Goal: Contribute content: Contribute content

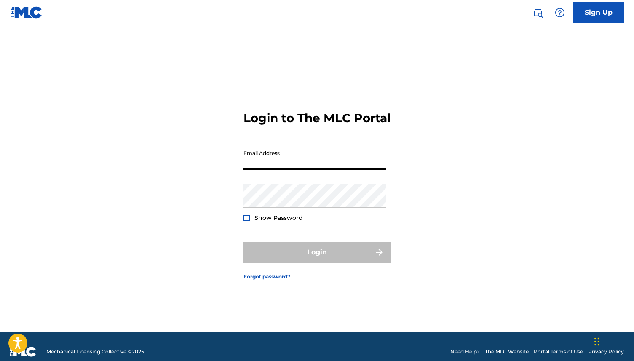
click at [313, 170] on input "Email Address" at bounding box center [315, 158] width 142 height 24
type input "h"
type input "[EMAIL_ADDRESS][DOMAIN_NAME]"
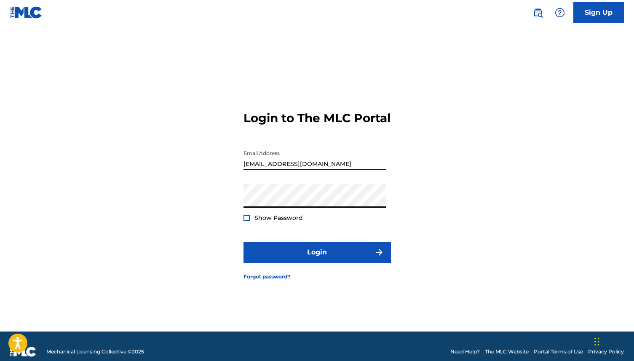
click at [244, 242] on button "Login" at bounding box center [317, 252] width 147 height 21
click at [209, 211] on div "Login to The MLC Portal Email Address [EMAIL_ADDRESS][DOMAIN_NAME] Password Sho…" at bounding box center [317, 188] width 590 height 285
click at [244, 242] on button "Login" at bounding box center [317, 252] width 147 height 21
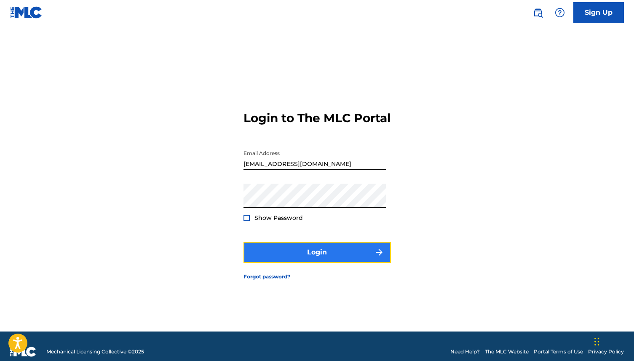
click at [316, 257] on button "Login" at bounding box center [317, 252] width 147 height 21
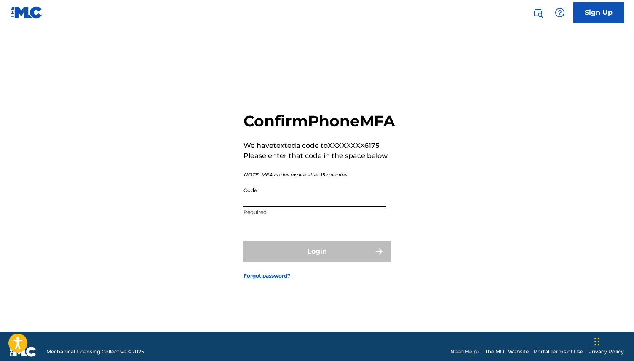
click at [300, 207] on input "Code" at bounding box center [315, 195] width 142 height 24
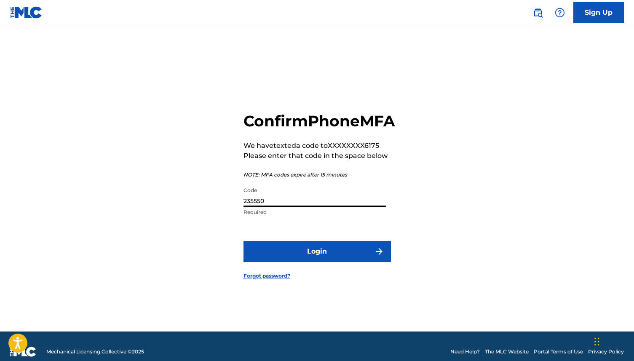
type input "235550"
click at [244, 241] on button "Login" at bounding box center [317, 251] width 147 height 21
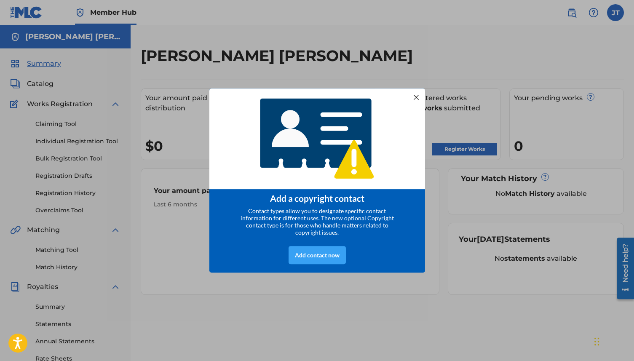
click at [319, 255] on div "Add contact now" at bounding box center [317, 255] width 57 height 18
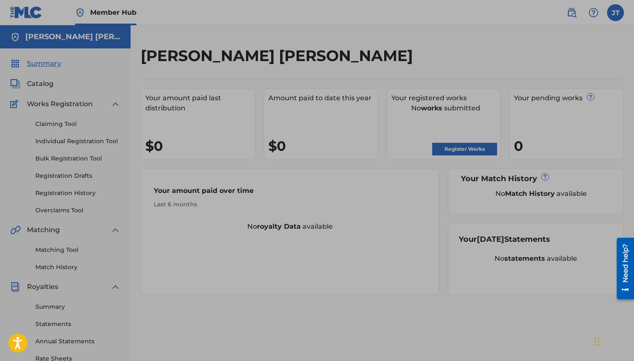
click at [284, 303] on div at bounding box center [317, 230] width 634 height 461
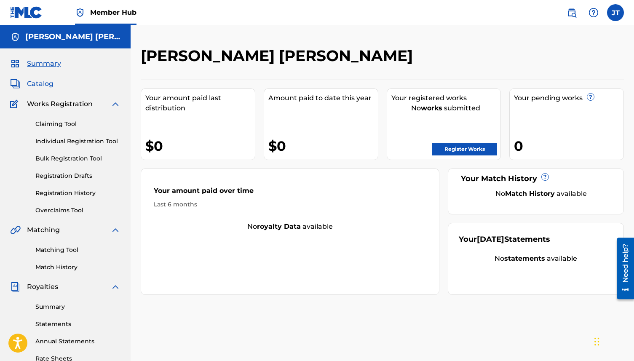
click at [47, 85] on span "Catalog" at bounding box center [40, 84] width 27 height 10
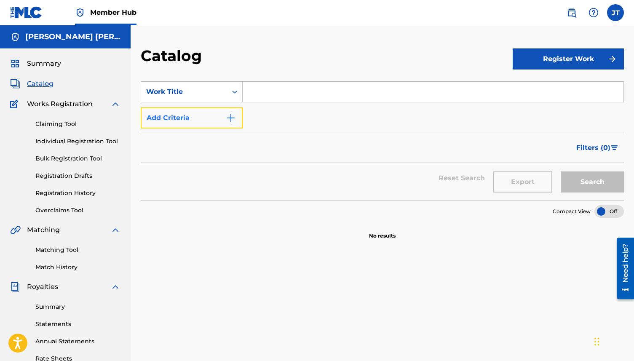
click at [222, 116] on button "Add Criteria" at bounding box center [192, 117] width 102 height 21
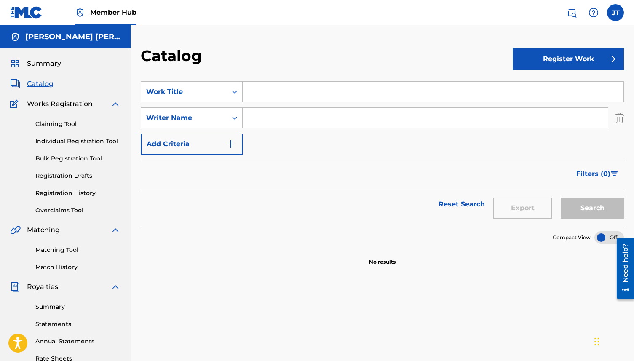
click at [260, 118] on input "Search Form" at bounding box center [425, 118] width 365 height 20
type input "amor imposible"
click at [561, 198] on button "Search" at bounding box center [592, 208] width 63 height 21
click at [598, 210] on button "Search" at bounding box center [592, 208] width 63 height 21
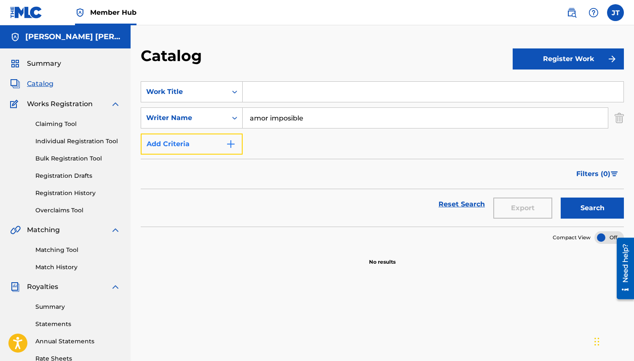
click at [234, 142] on img "Search Form" at bounding box center [231, 144] width 10 height 10
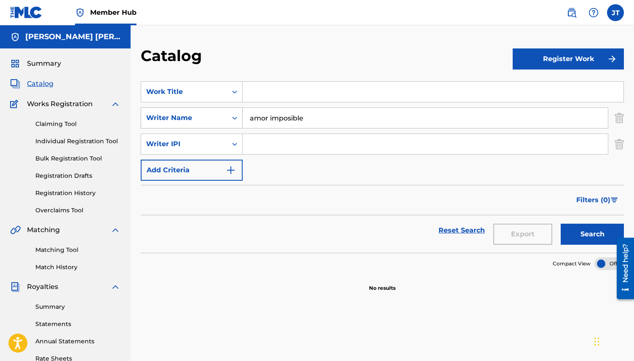
drag, startPoint x: 312, startPoint y: 121, endPoint x: 242, endPoint y: 121, distance: 70.0
click at [242, 121] on div "SearchWithCriteriaef1f9346-b421-4471-af6a-f713f65ad84f Writer Name amor imposib…" at bounding box center [382, 117] width 483 height 21
click at [255, 95] on input "Search Form" at bounding box center [433, 92] width 381 height 20
type input "amor imposible"
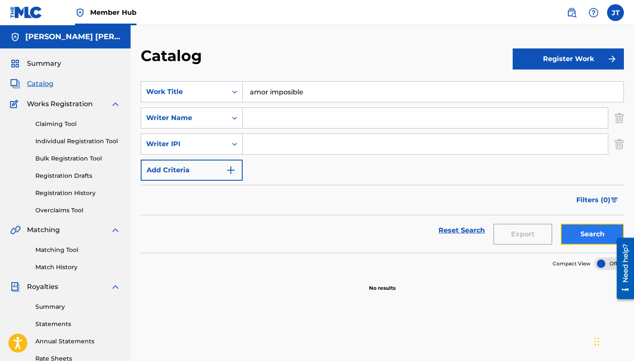
click at [593, 234] on button "Search" at bounding box center [592, 234] width 63 height 21
click at [261, 119] on input "Search Form" at bounding box center [425, 118] width 365 height 20
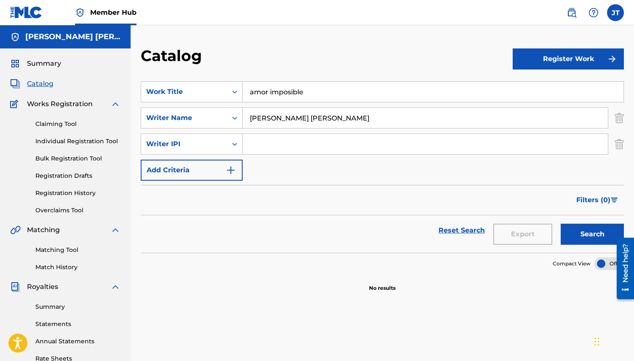
type input "[PERSON_NAME] [PERSON_NAME]"
click at [279, 149] on input "Search Form" at bounding box center [425, 144] width 365 height 20
click at [222, 170] on button "Add Criteria" at bounding box center [192, 170] width 102 height 21
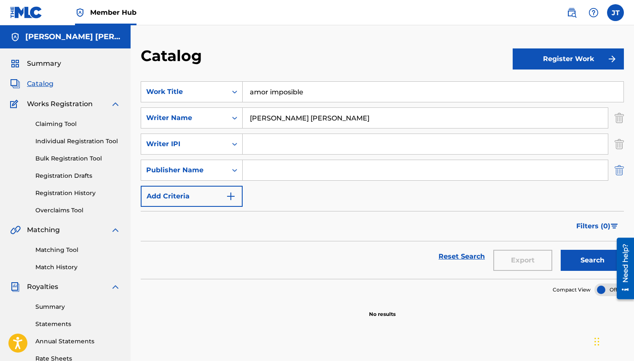
click at [617, 170] on img "Search Form" at bounding box center [619, 170] width 9 height 21
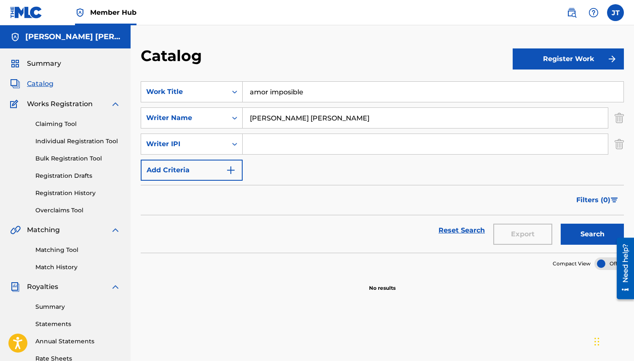
click at [376, 148] on input "Search Form" at bounding box center [425, 144] width 365 height 20
click at [228, 170] on img "Search Form" at bounding box center [231, 170] width 10 height 10
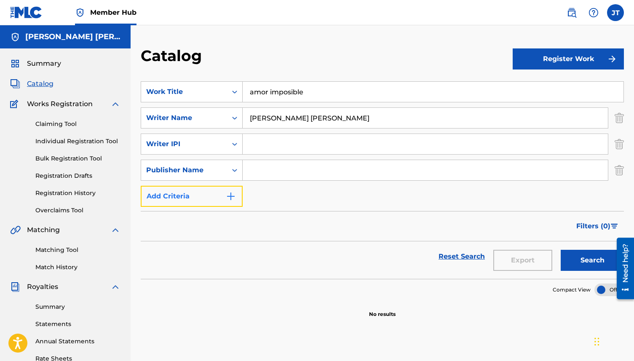
click at [233, 200] on img "Search Form" at bounding box center [231, 196] width 10 height 10
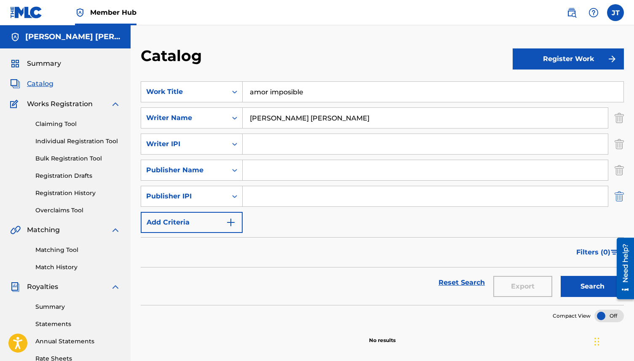
click at [619, 190] on img "Search Form" at bounding box center [619, 196] width 9 height 21
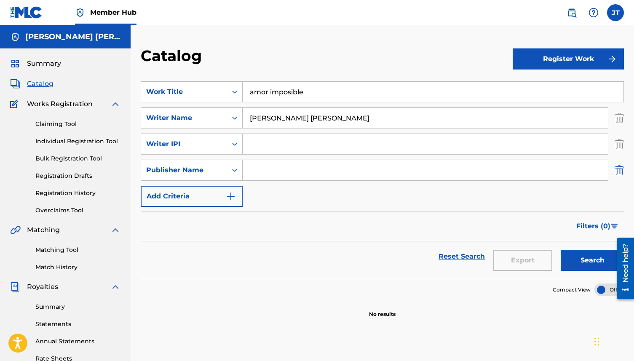
click at [618, 166] on img "Search Form" at bounding box center [619, 170] width 9 height 21
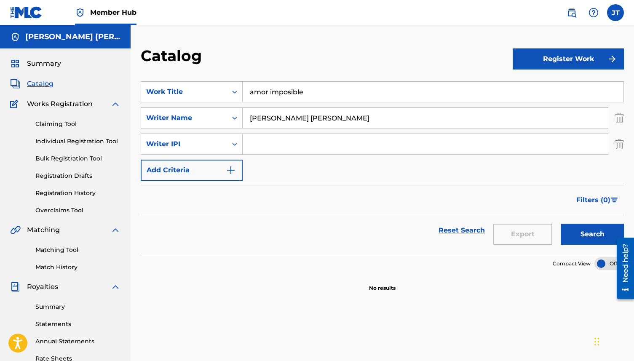
click at [284, 142] on input "Search Form" at bounding box center [425, 144] width 365 height 20
paste input "722719152"
type input "722719152"
click at [582, 230] on button "Search" at bounding box center [592, 234] width 63 height 21
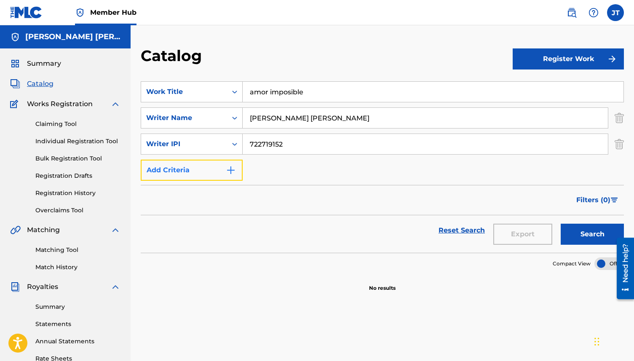
click at [234, 170] on img "Search Form" at bounding box center [231, 170] width 10 height 10
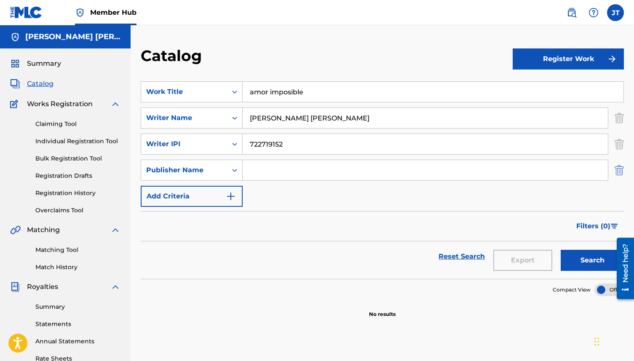
click at [620, 173] on img "Search Form" at bounding box center [619, 170] width 9 height 21
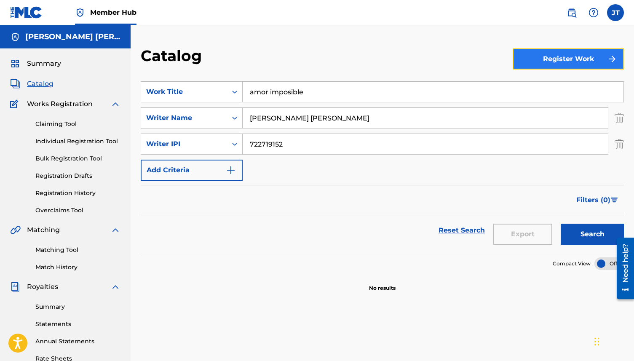
click at [597, 57] on button "Register Work" at bounding box center [568, 58] width 111 height 21
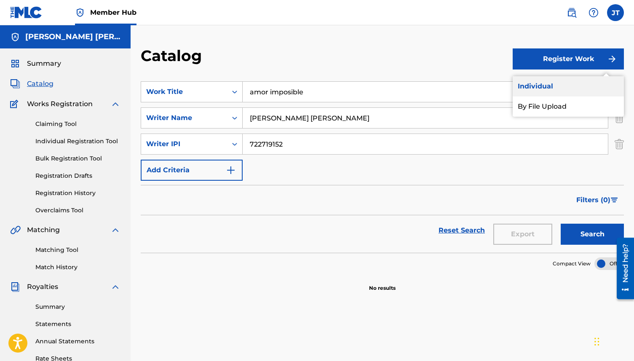
click at [550, 83] on link "Individual" at bounding box center [568, 86] width 111 height 20
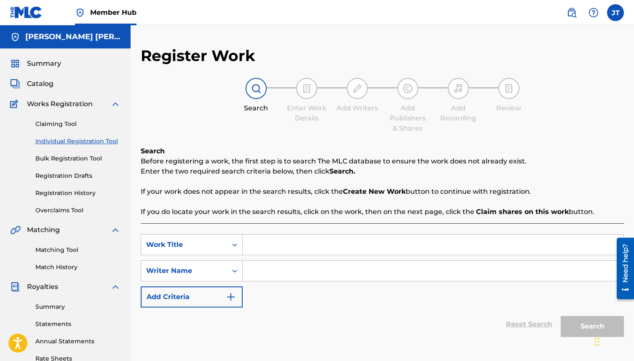
click at [367, 247] on input "Search Form" at bounding box center [433, 245] width 381 height 20
type input "a"
type input "Amor Imposible"
click at [346, 273] on input "Search Form" at bounding box center [433, 271] width 381 height 20
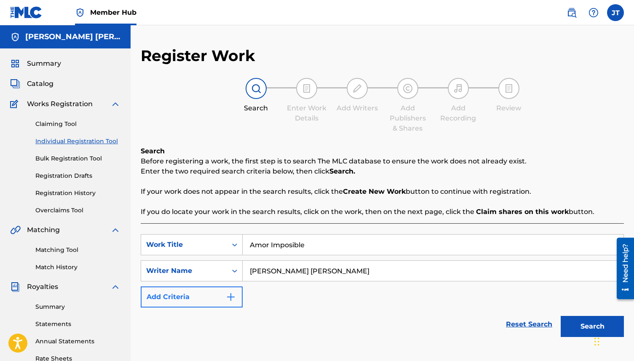
type input "[PERSON_NAME] [PERSON_NAME]"
click at [215, 288] on button "Add Criteria" at bounding box center [192, 297] width 102 height 21
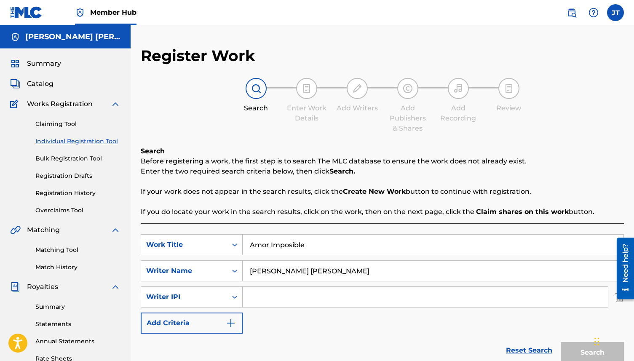
click at [259, 295] on input "Search Form" at bounding box center [425, 297] width 365 height 20
paste input "722719152"
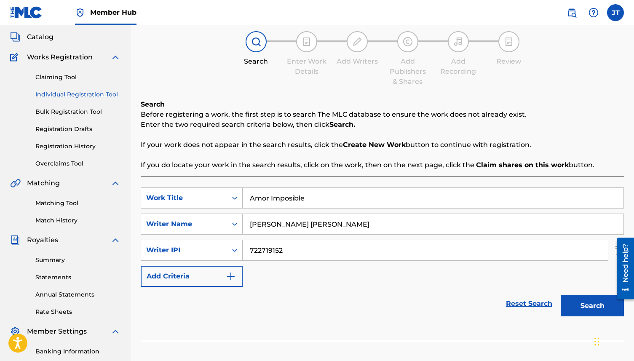
scroll to position [49, 0]
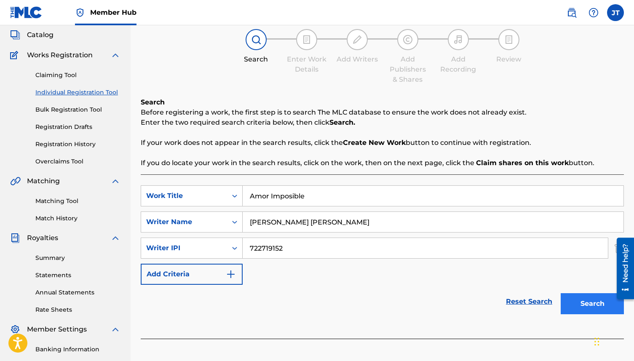
type input "722719152"
click at [577, 303] on button "Search" at bounding box center [592, 303] width 63 height 21
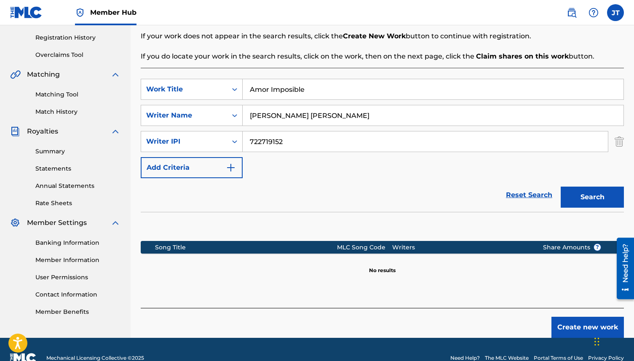
scroll to position [173, 0]
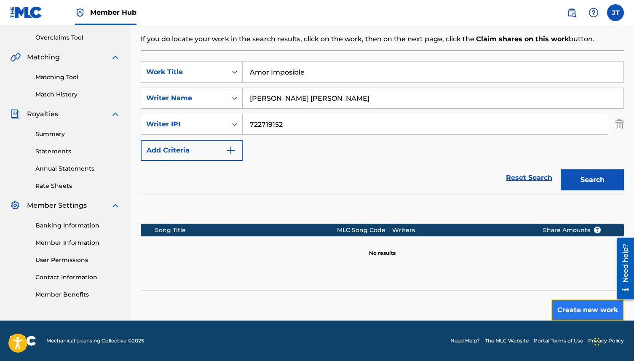
click at [582, 305] on button "Create new work" at bounding box center [588, 310] width 72 height 21
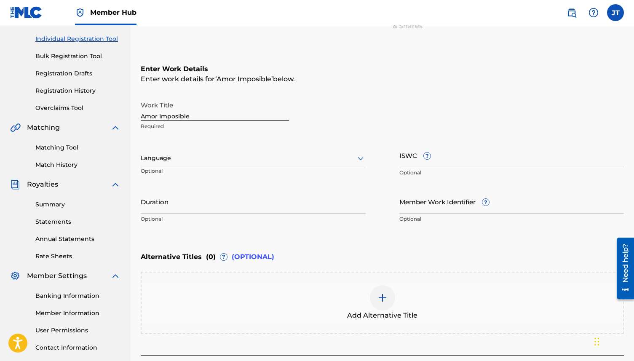
scroll to position [101, 0]
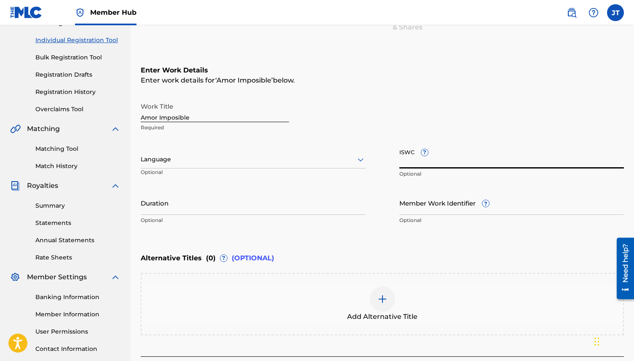
click at [445, 157] on input "ISWC ?" at bounding box center [512, 157] width 225 height 24
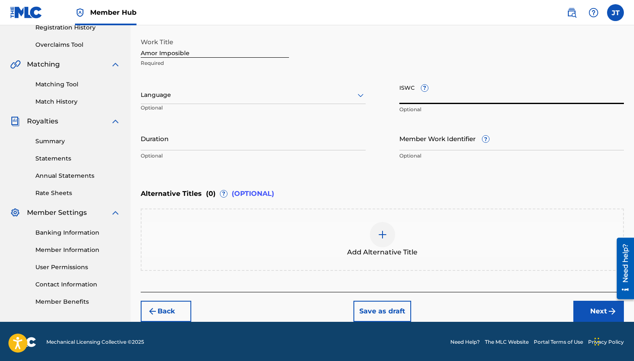
scroll to position [166, 0]
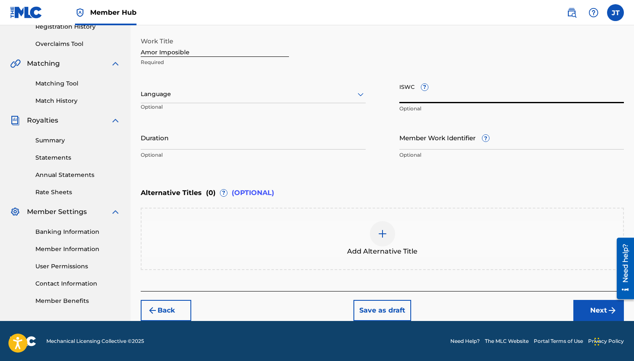
paste input "uscgh1882519"
type input "uscgh1882519"
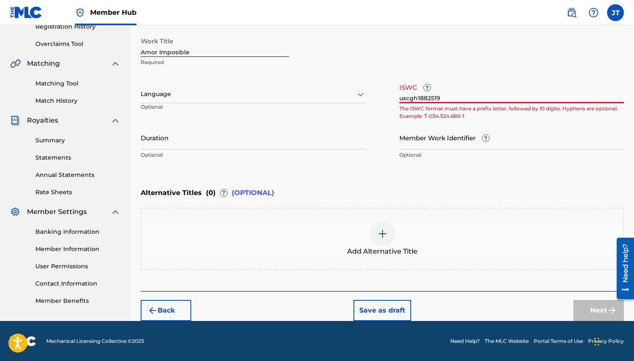
drag, startPoint x: 444, startPoint y: 95, endPoint x: 393, endPoint y: 102, distance: 51.4
click at [393, 102] on div "Work Title Amor Imposible Required Language Optional ISWC ? uscgh1882519 The IS…" at bounding box center [382, 98] width 483 height 131
click at [406, 101] on input "uscgh1882519" at bounding box center [512, 91] width 225 height 24
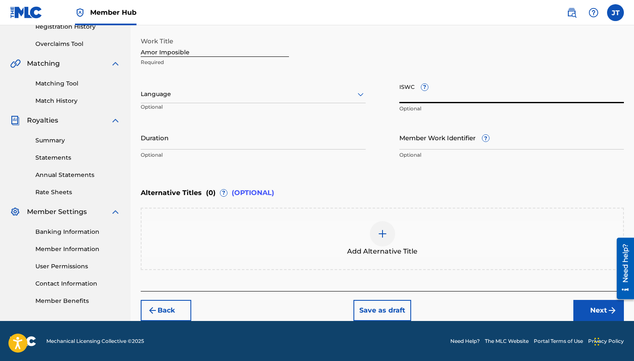
paste input "191924896371"
type input "191924896371"
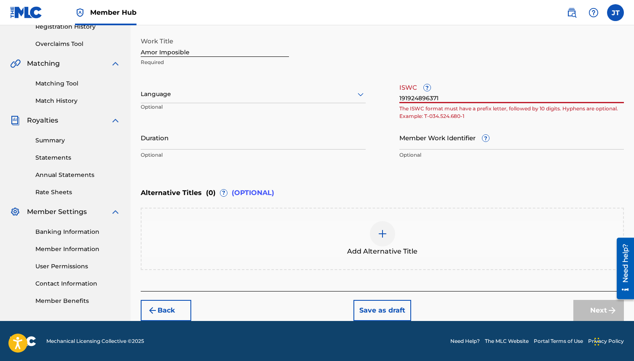
drag, startPoint x: 448, startPoint y: 98, endPoint x: 365, endPoint y: 97, distance: 82.6
click at [365, 97] on div "Work Title Amor Imposible Required Language Optional ISWC ? 191924896371 The IS…" at bounding box center [382, 98] width 483 height 131
click at [417, 96] on input "191924896371" at bounding box center [512, 91] width 225 height 24
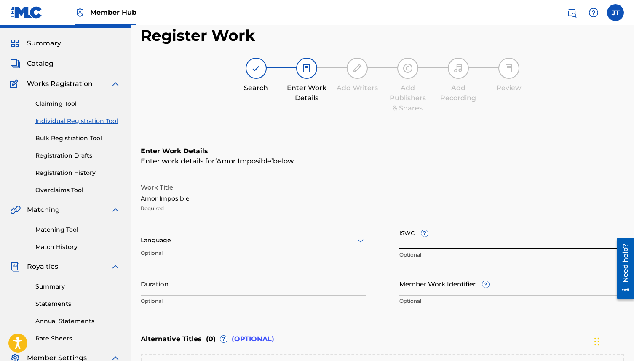
scroll to position [0, 0]
